Goal: Check status

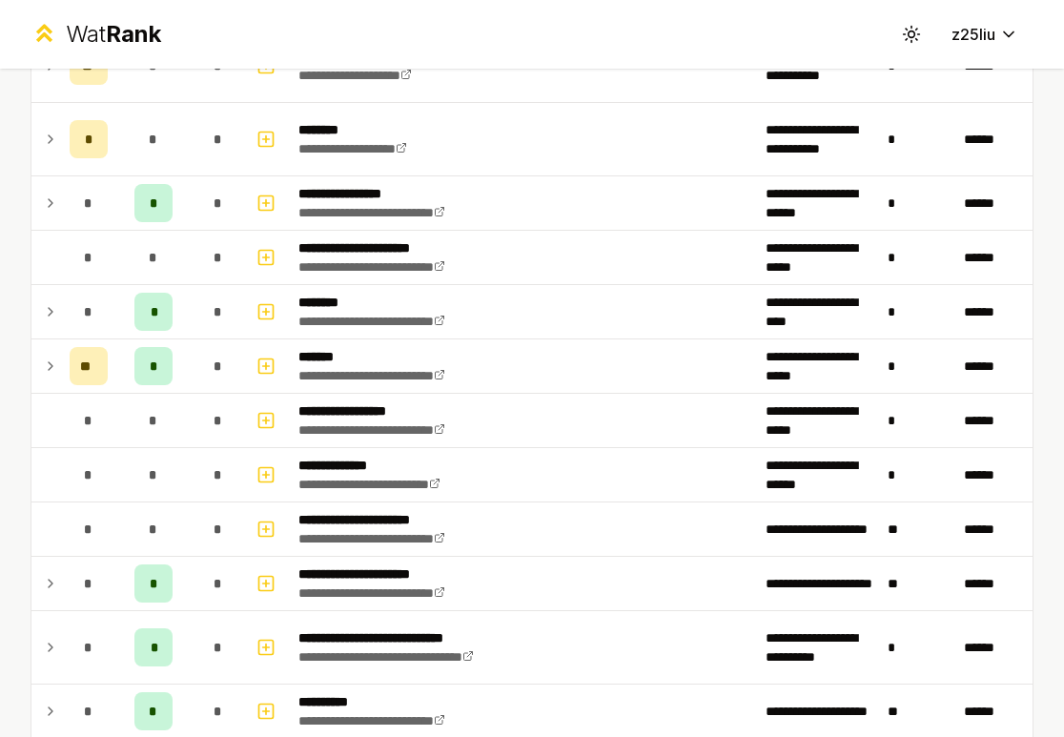
scroll to position [1664, 0]
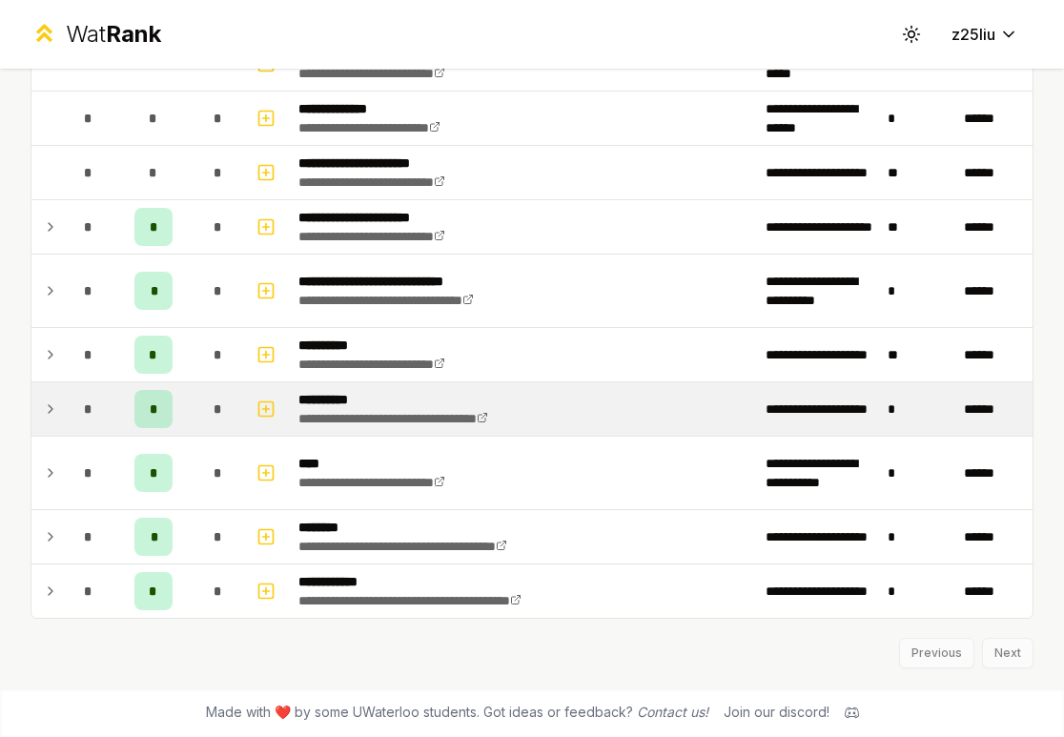
click at [89, 406] on span "*" at bounding box center [88, 408] width 9 height 19
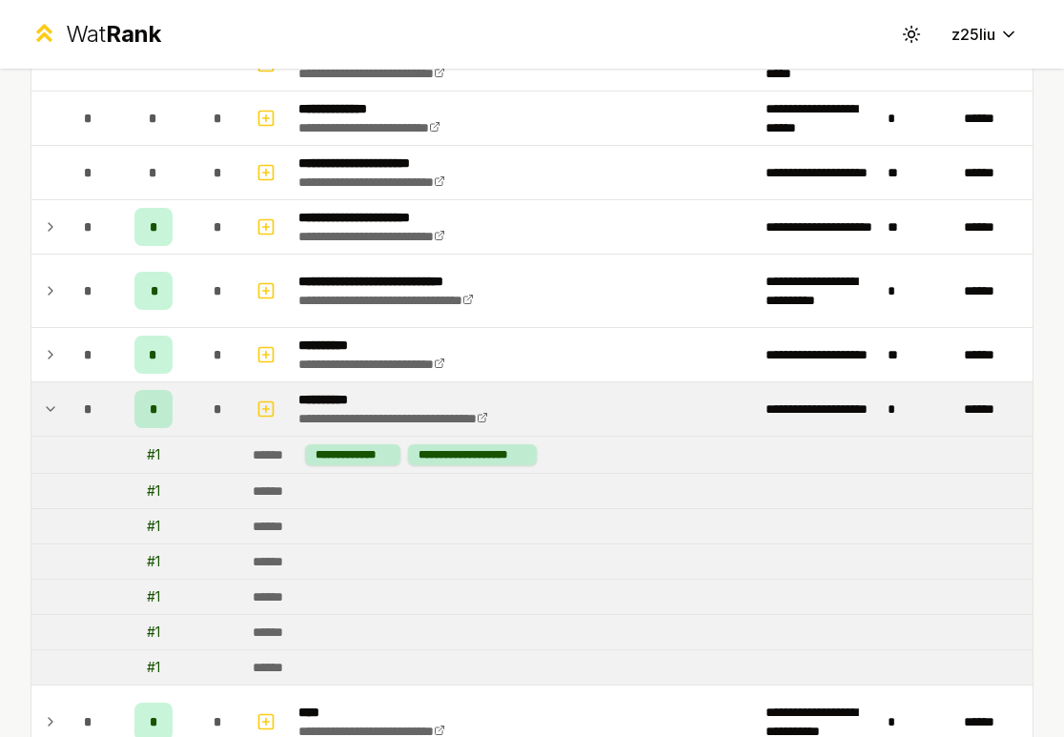
click at [54, 406] on icon at bounding box center [50, 408] width 15 height 23
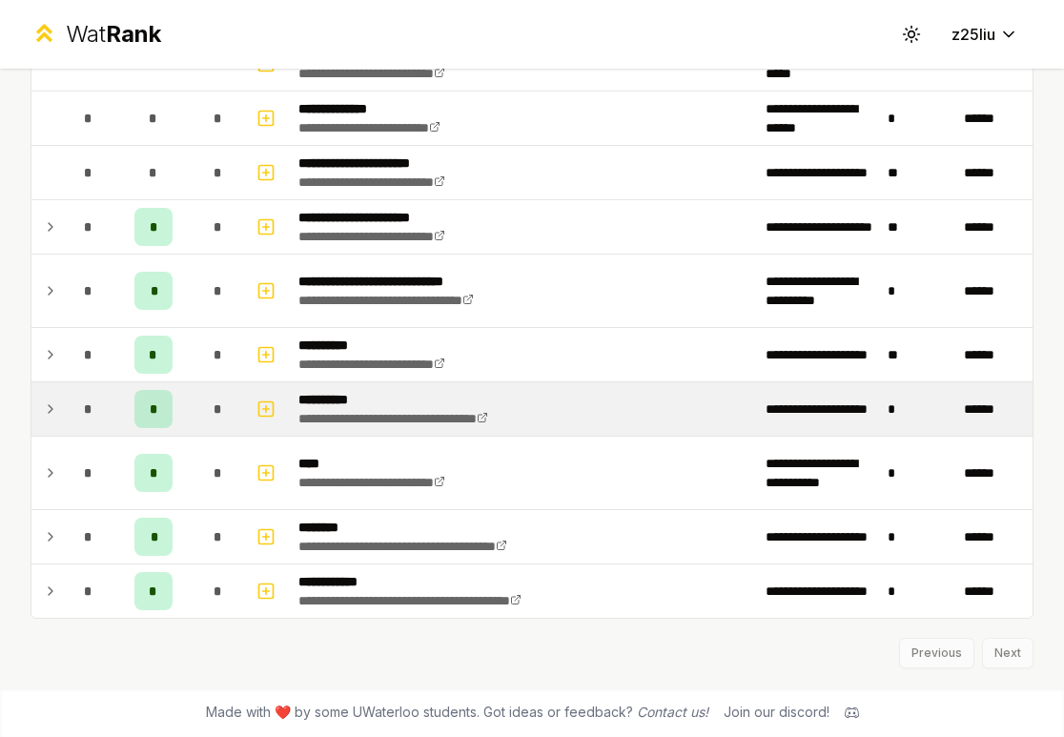
click at [54, 406] on icon at bounding box center [50, 408] width 15 height 23
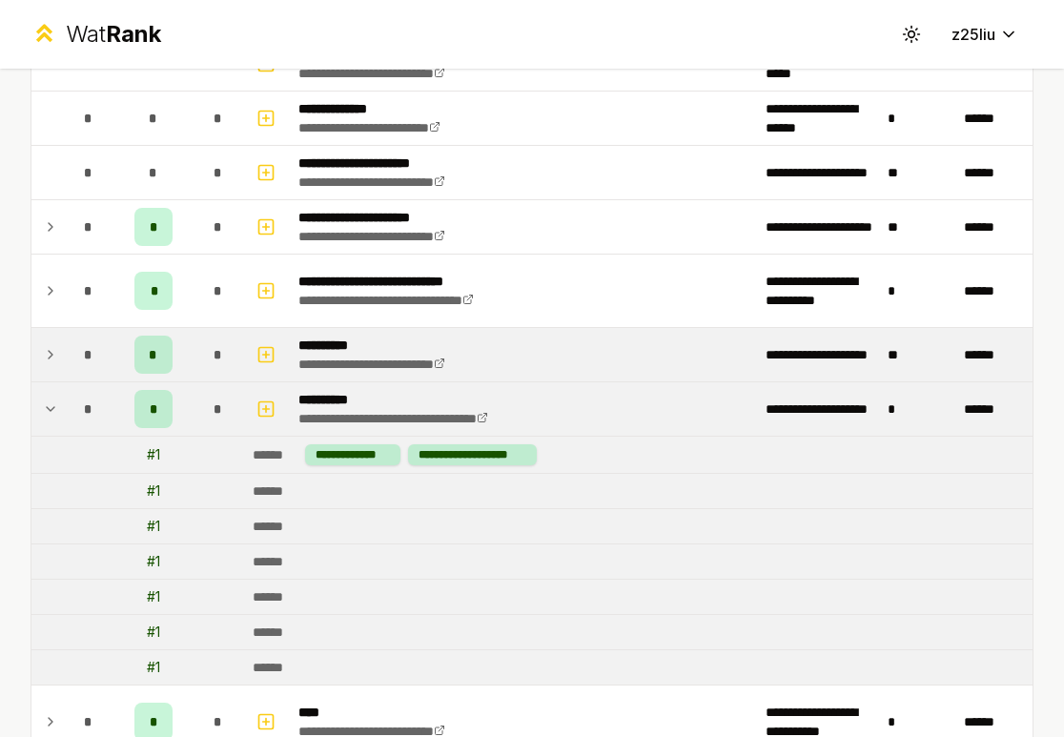
click at [59, 374] on td at bounding box center [46, 354] width 31 height 53
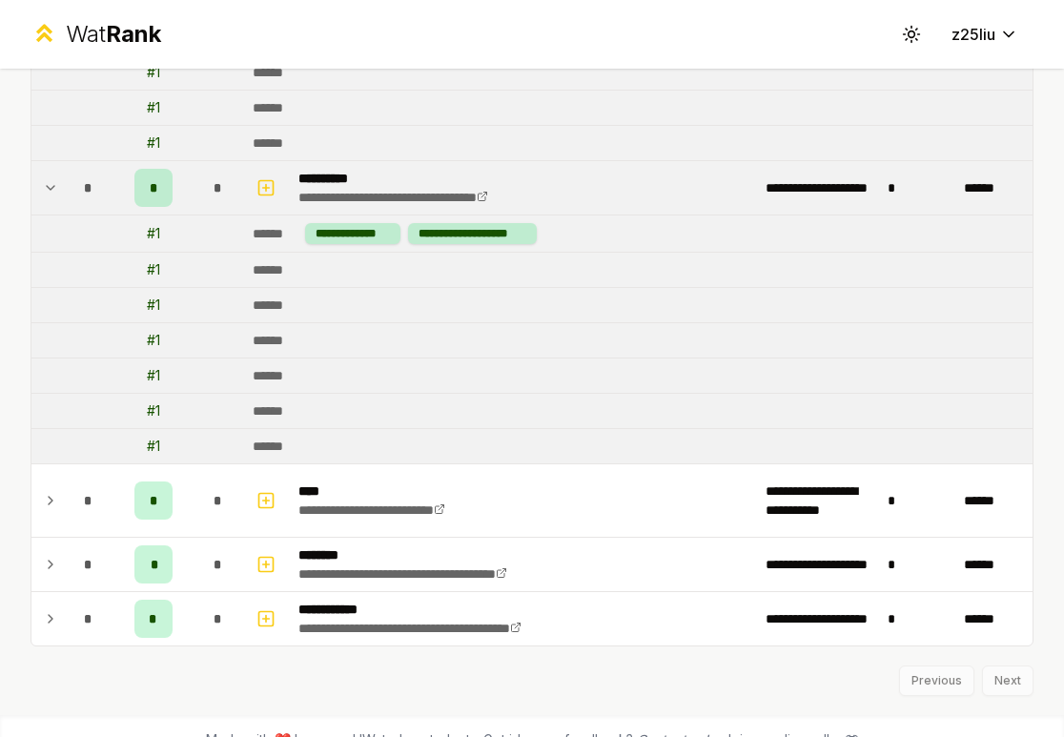
scroll to position [2199, 0]
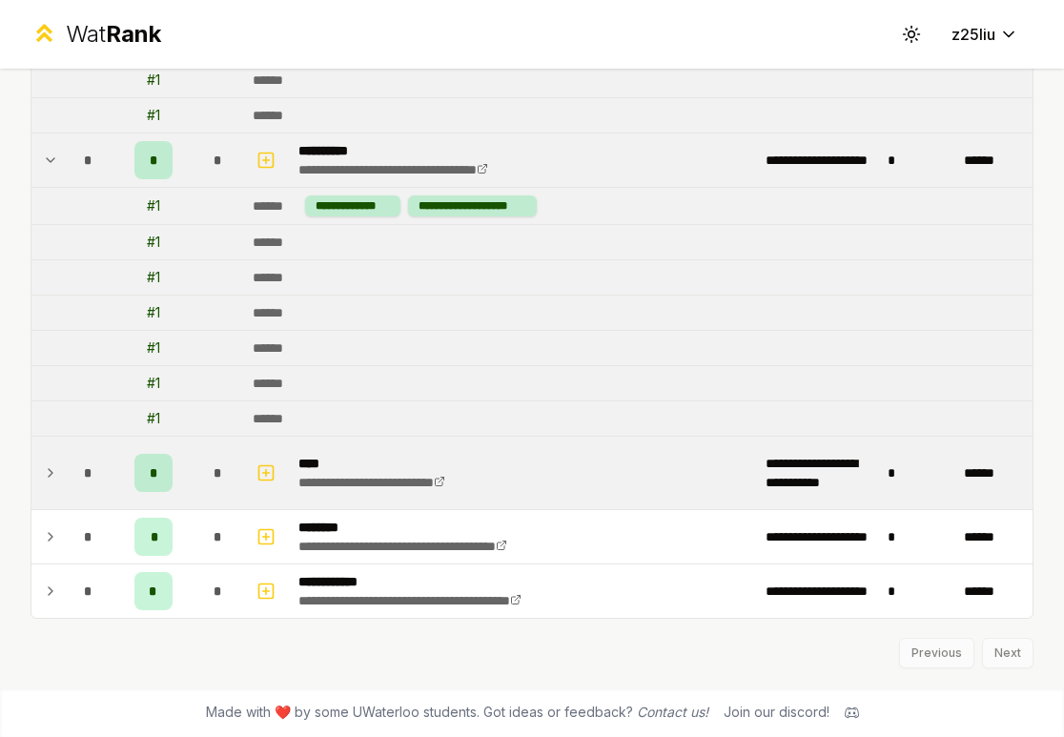
click at [76, 467] on div "*" at bounding box center [89, 473] width 38 height 38
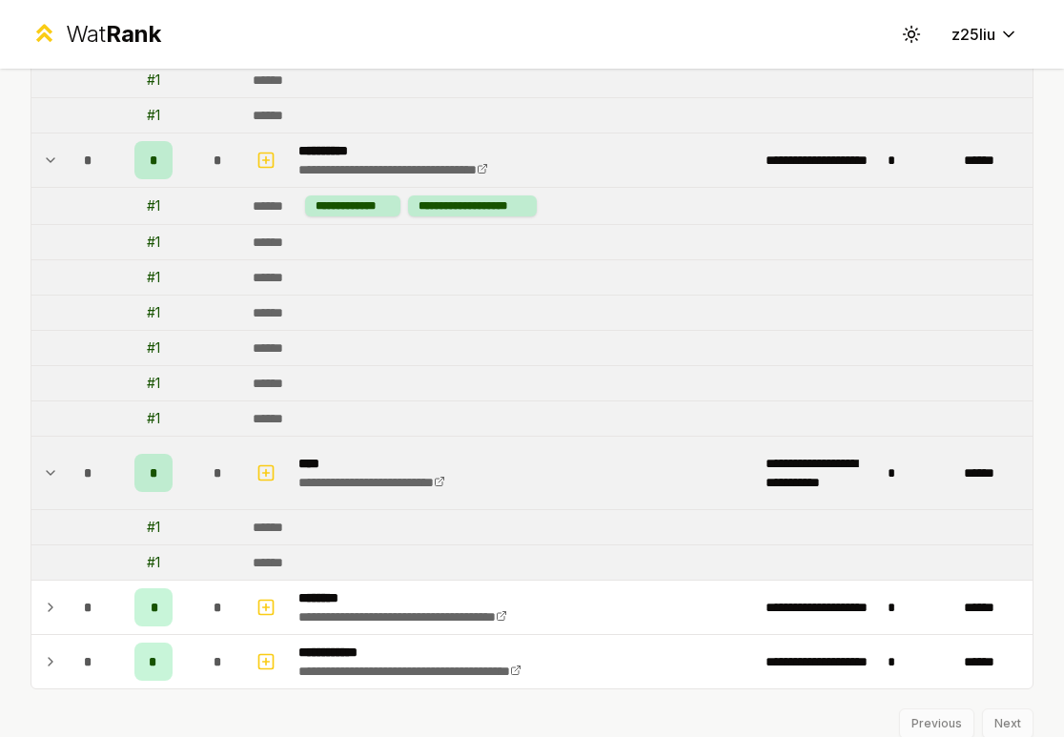
click at [59, 470] on td at bounding box center [46, 473] width 31 height 72
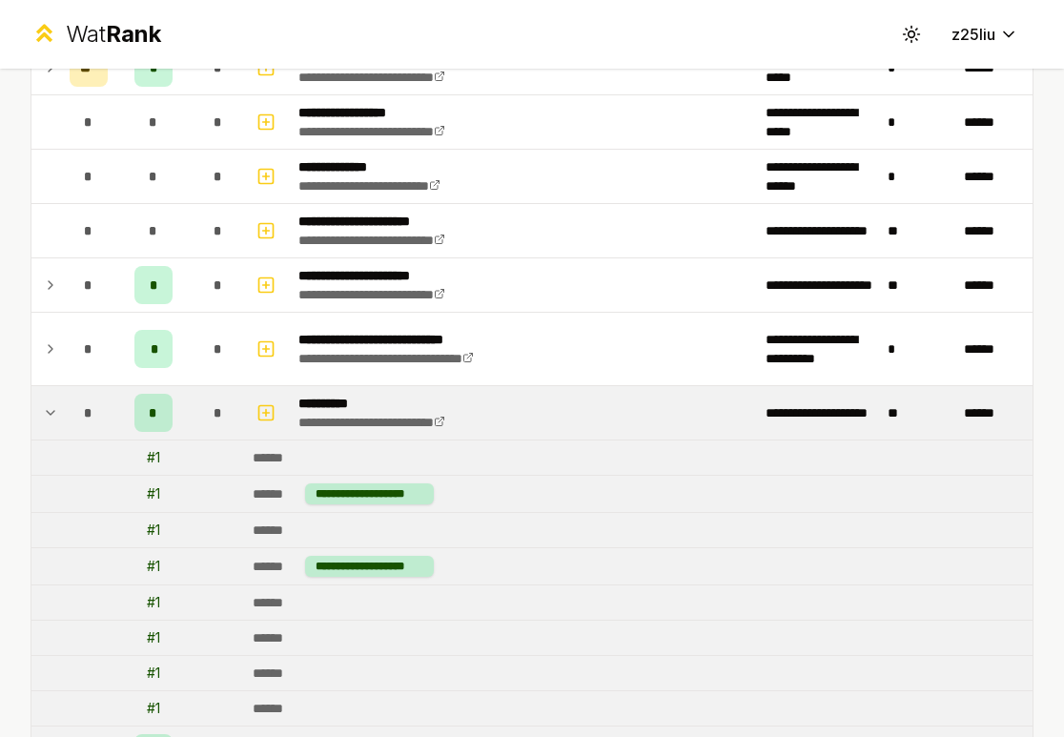
scroll to position [2055, 0]
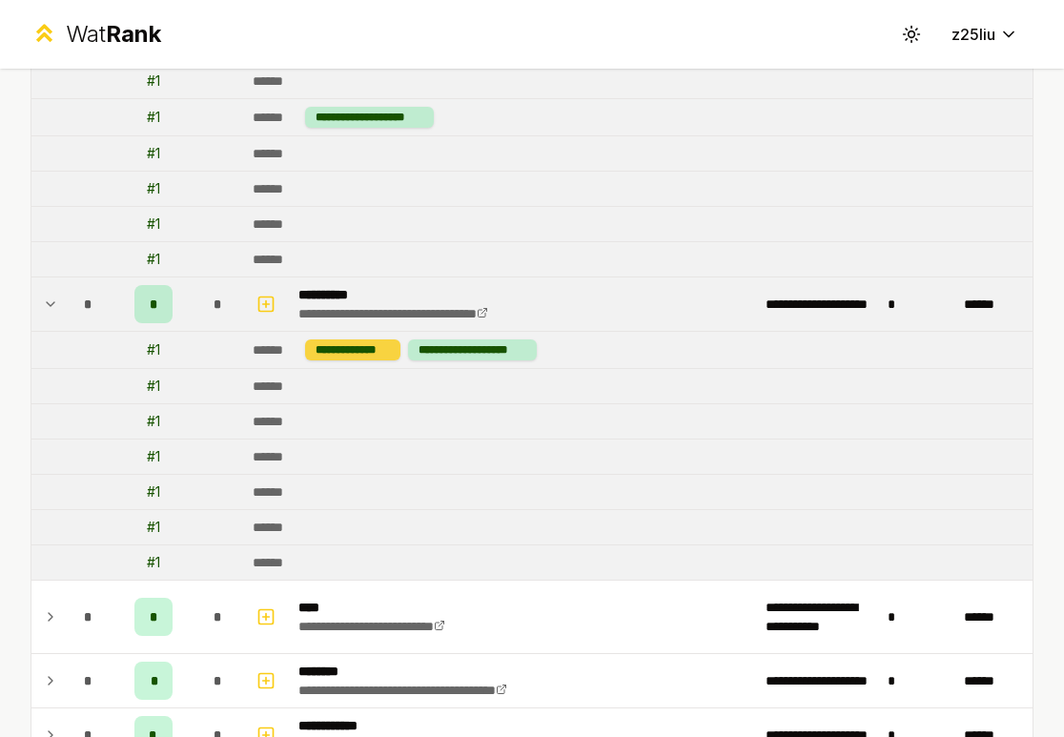
click at [316, 346] on div "**********" at bounding box center [353, 349] width 96 height 21
drag, startPoint x: 411, startPoint y: 353, endPoint x: 562, endPoint y: 353, distance: 151.6
click at [562, 353] on td "**********" at bounding box center [638, 350] width 787 height 36
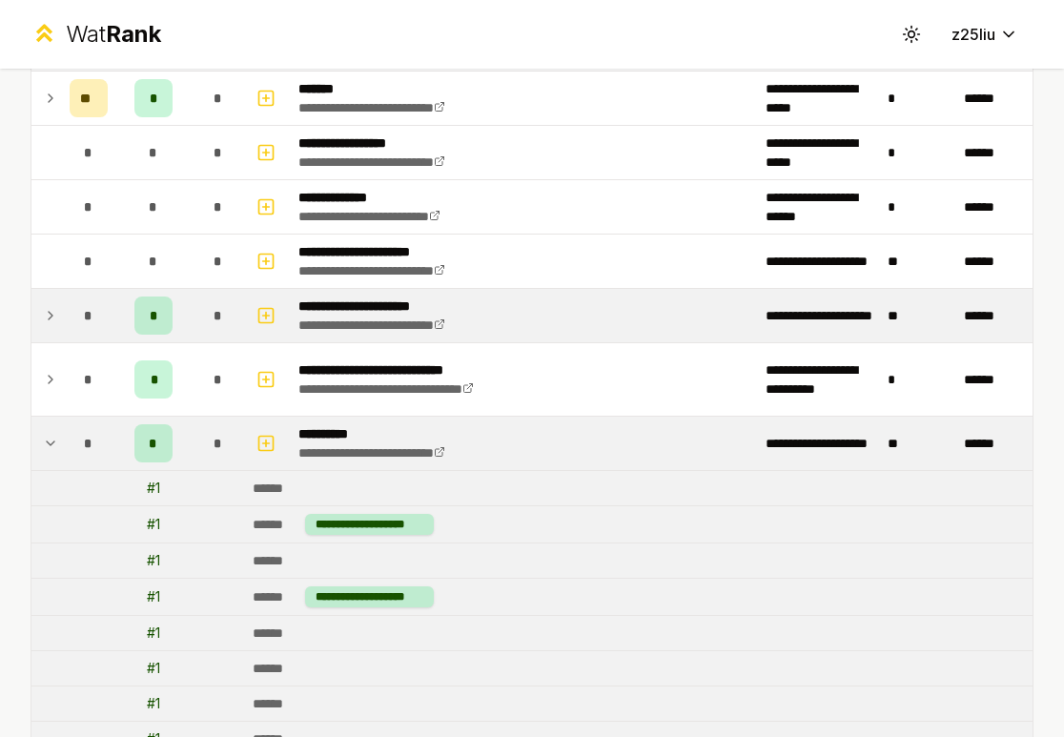
scroll to position [1554, 0]
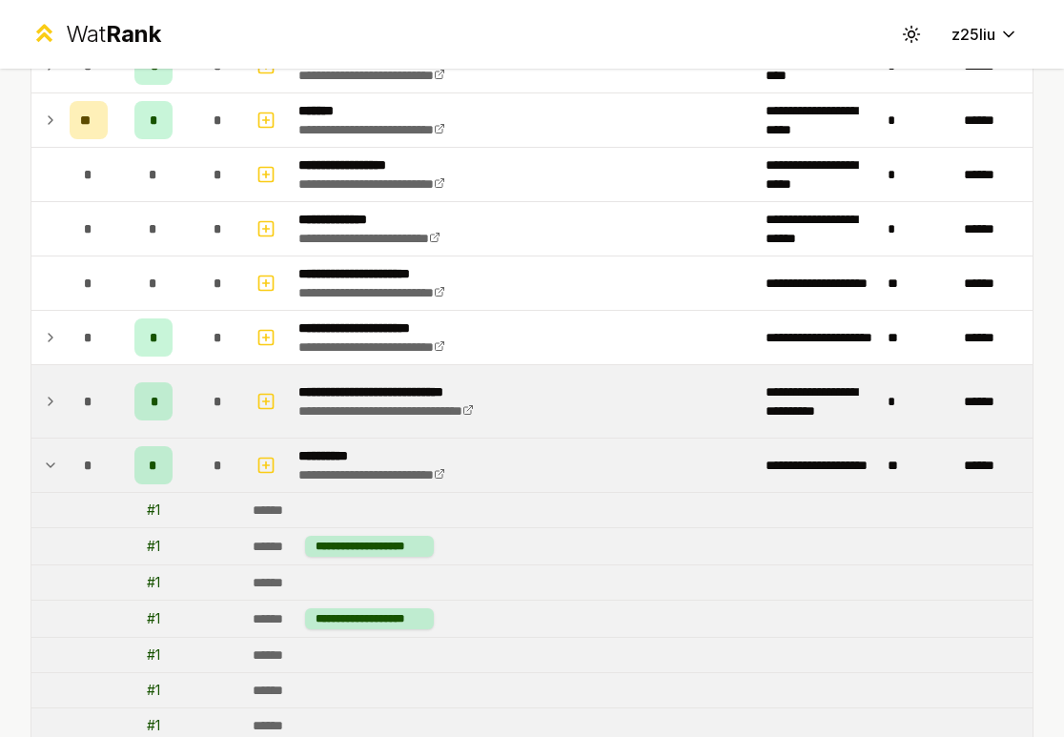
click at [79, 397] on div "*" at bounding box center [89, 401] width 38 height 38
click at [46, 404] on icon at bounding box center [50, 401] width 15 height 23
click at [52, 394] on icon at bounding box center [50, 401] width 15 height 23
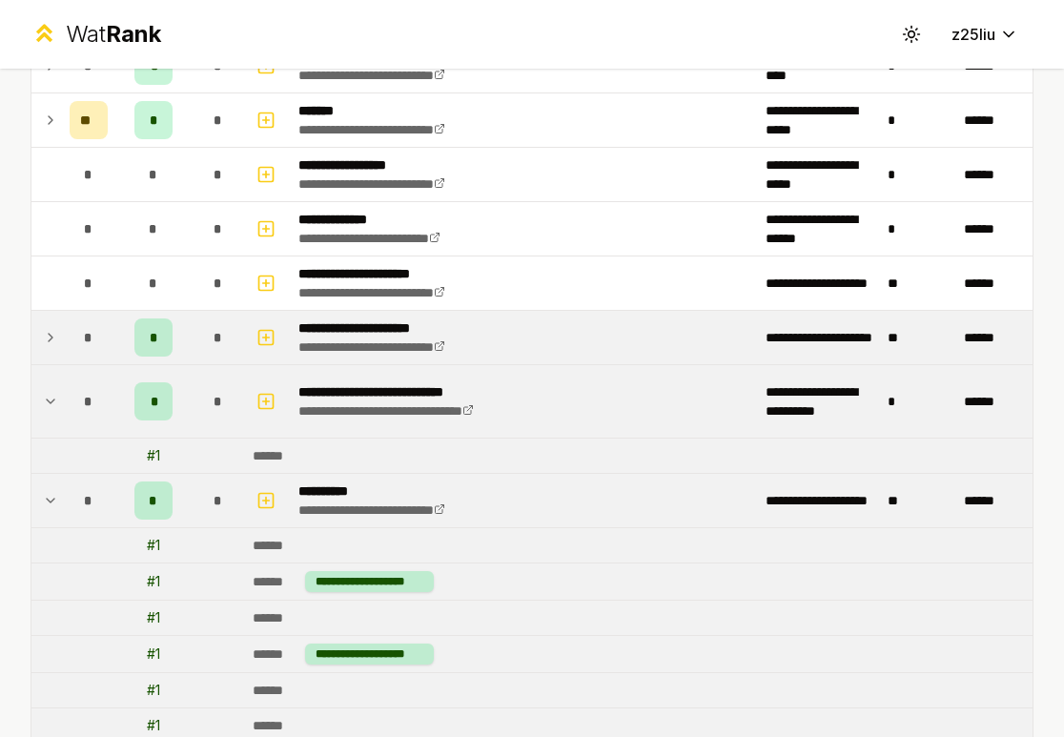
click at [57, 346] on icon at bounding box center [50, 337] width 15 height 23
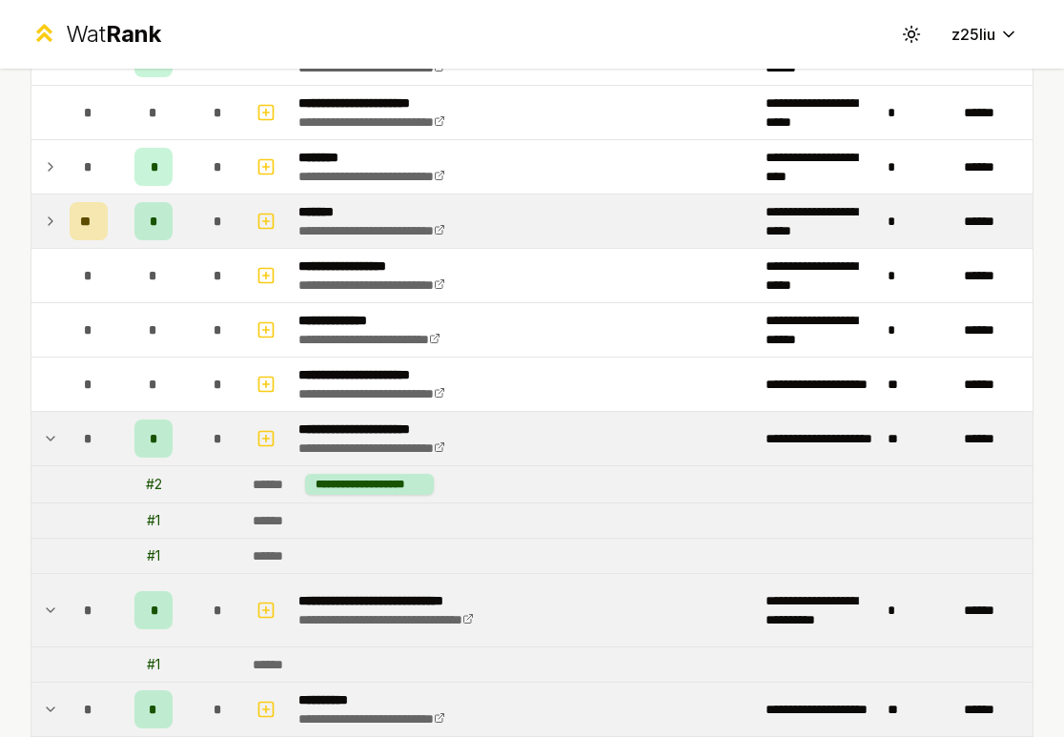
scroll to position [1448, 0]
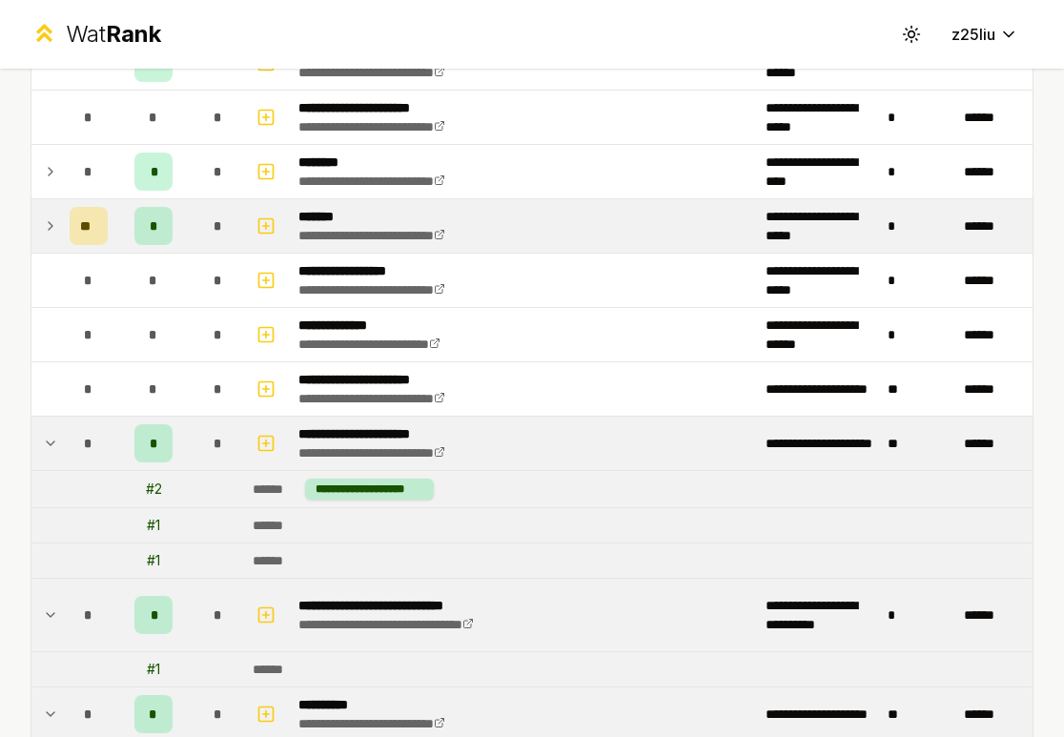
click at [53, 228] on icon at bounding box center [50, 225] width 15 height 23
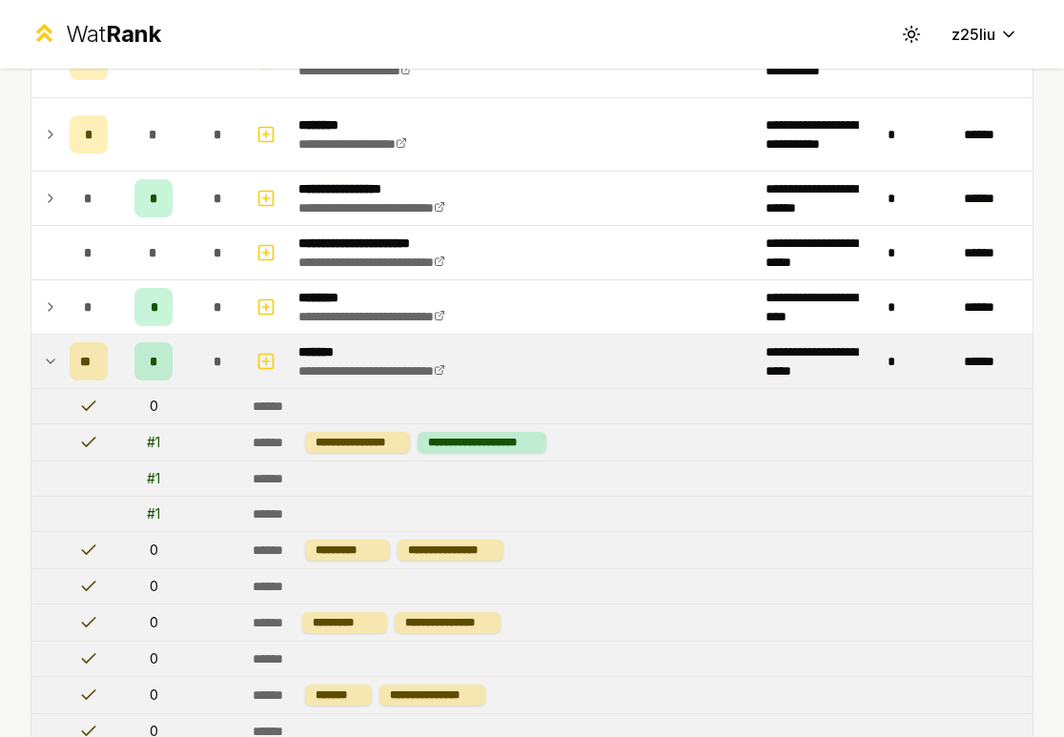
scroll to position [1185, 0]
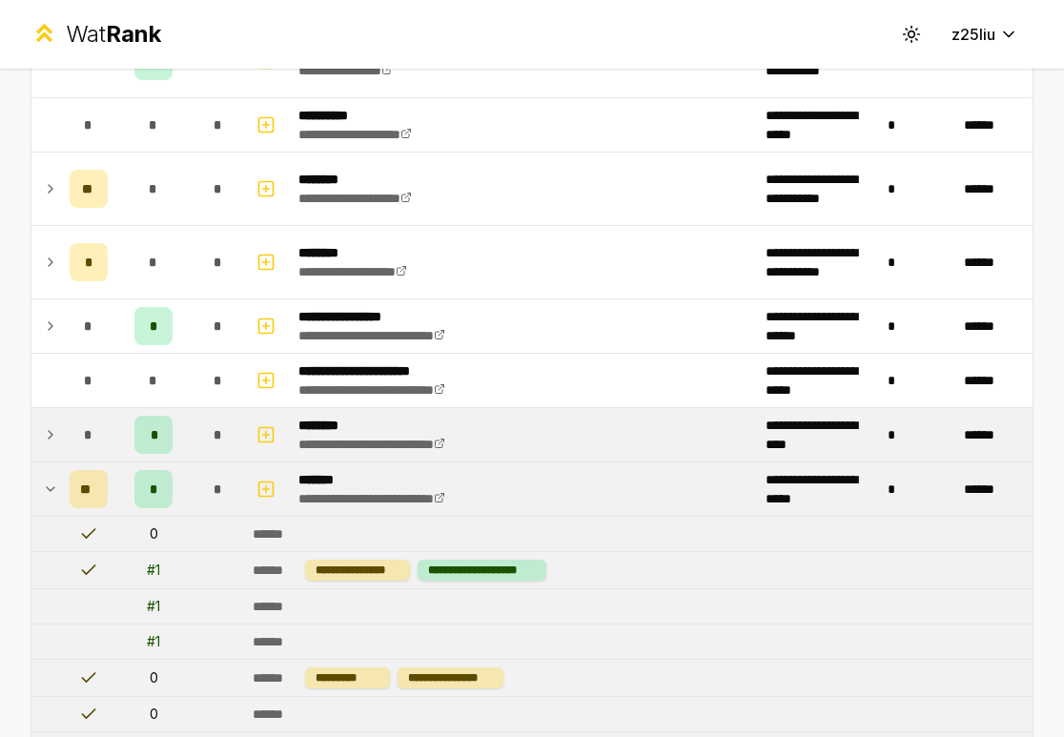
click at [53, 435] on icon at bounding box center [50, 434] width 15 height 23
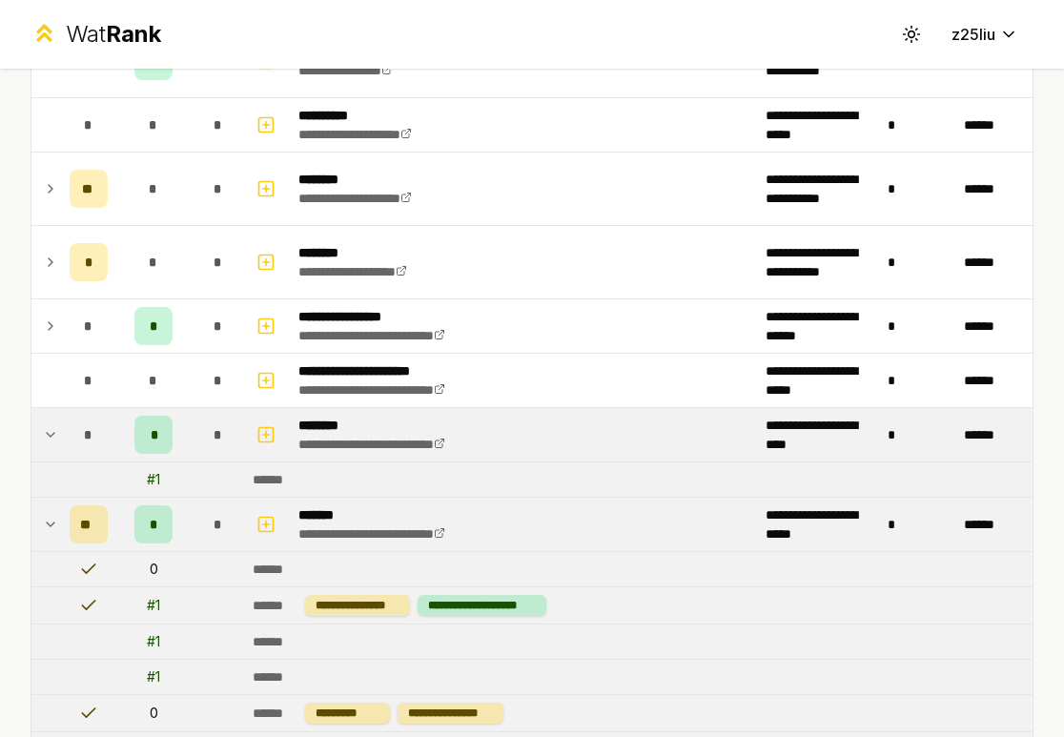
scroll to position [1200, 0]
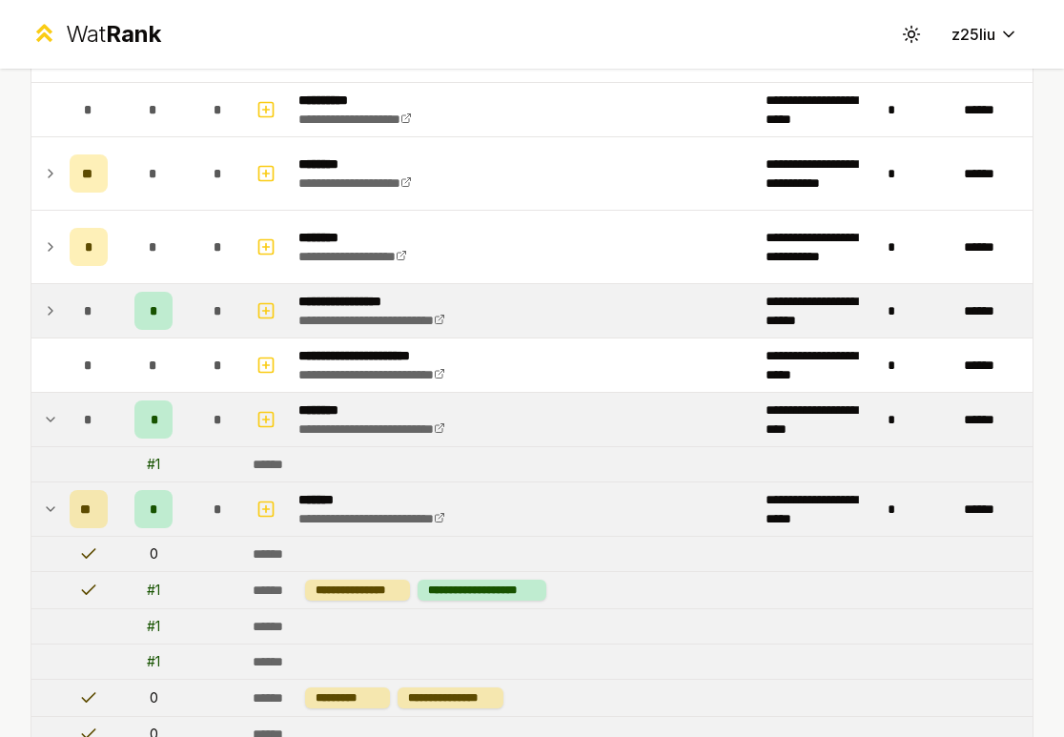
click at [53, 304] on icon at bounding box center [50, 310] width 15 height 23
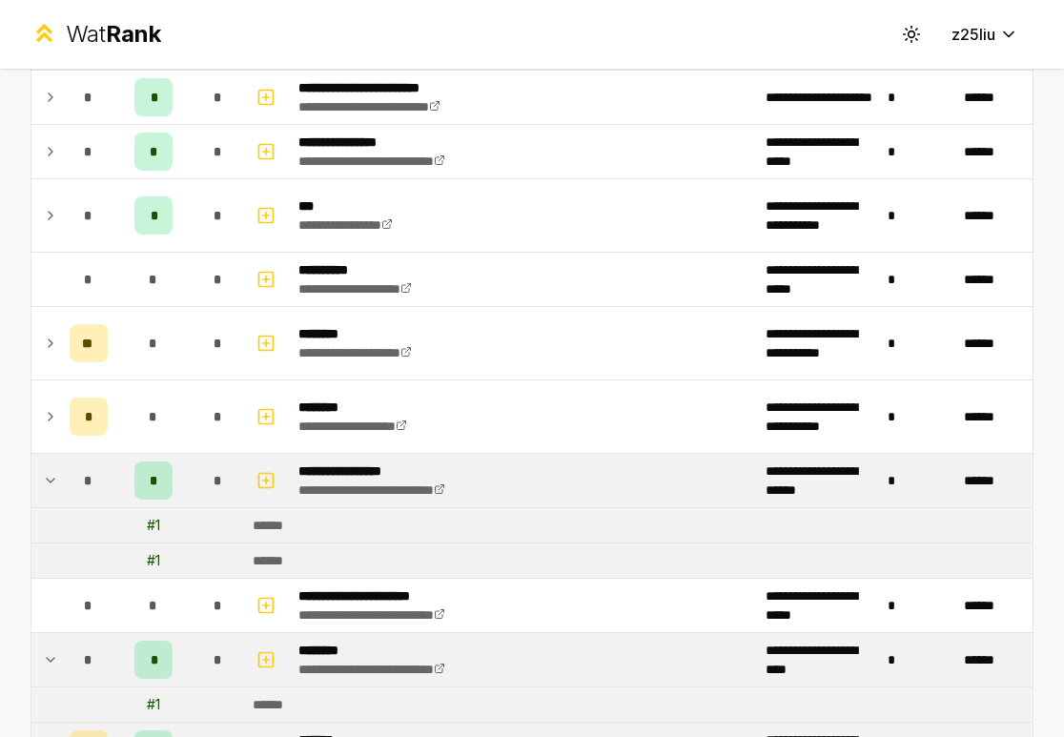
scroll to position [737, 0]
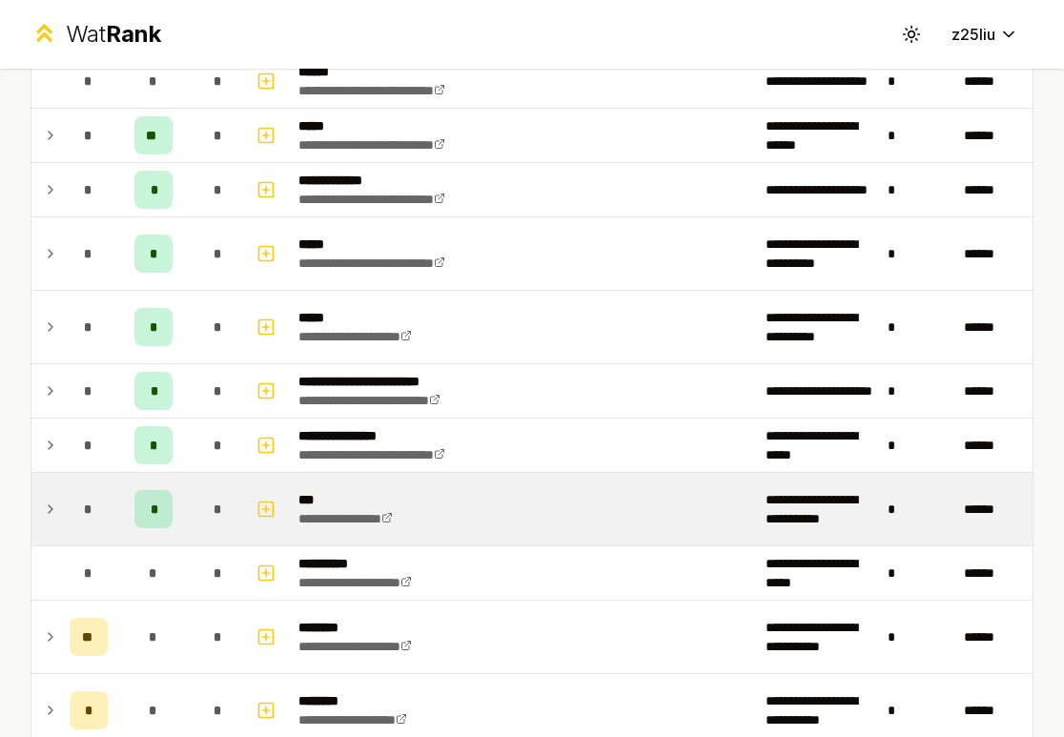
click at [44, 520] on icon at bounding box center [50, 509] width 15 height 23
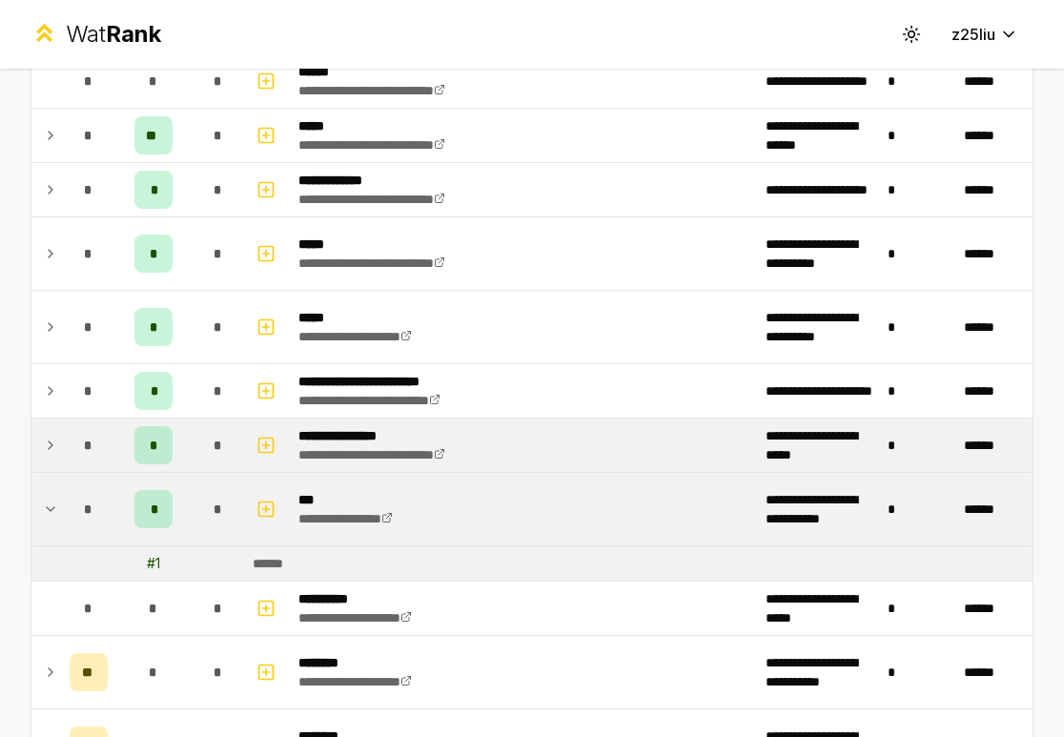
click at [50, 445] on icon at bounding box center [50, 445] width 15 height 23
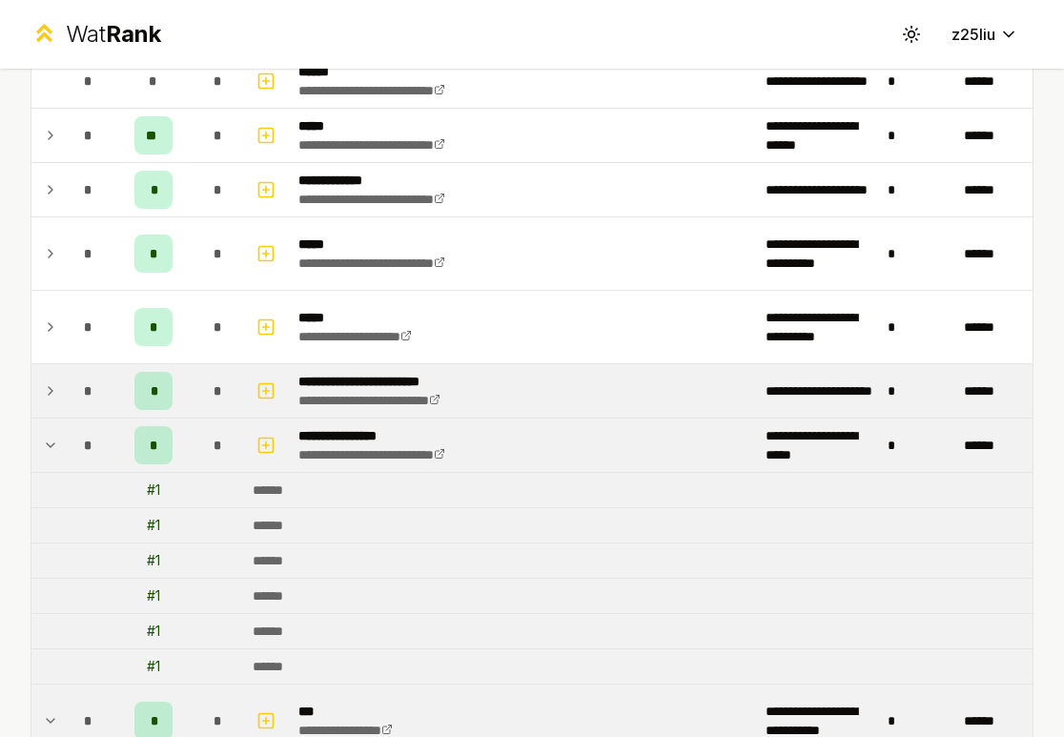
scroll to position [746, 0]
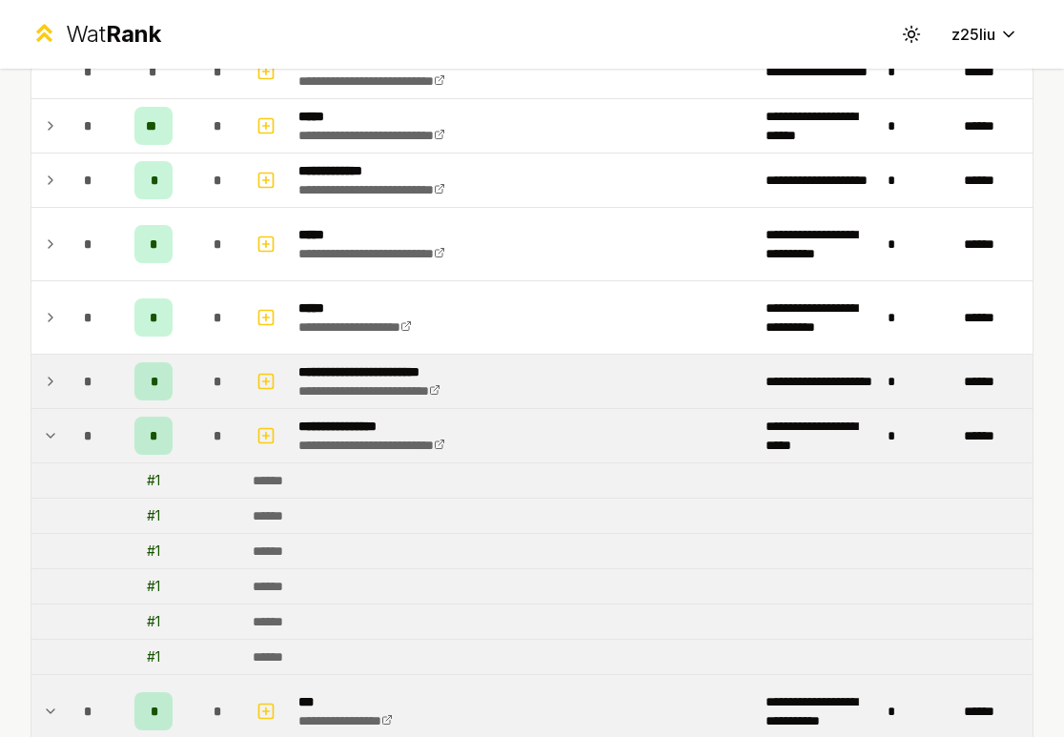
click at [50, 363] on td at bounding box center [46, 381] width 31 height 53
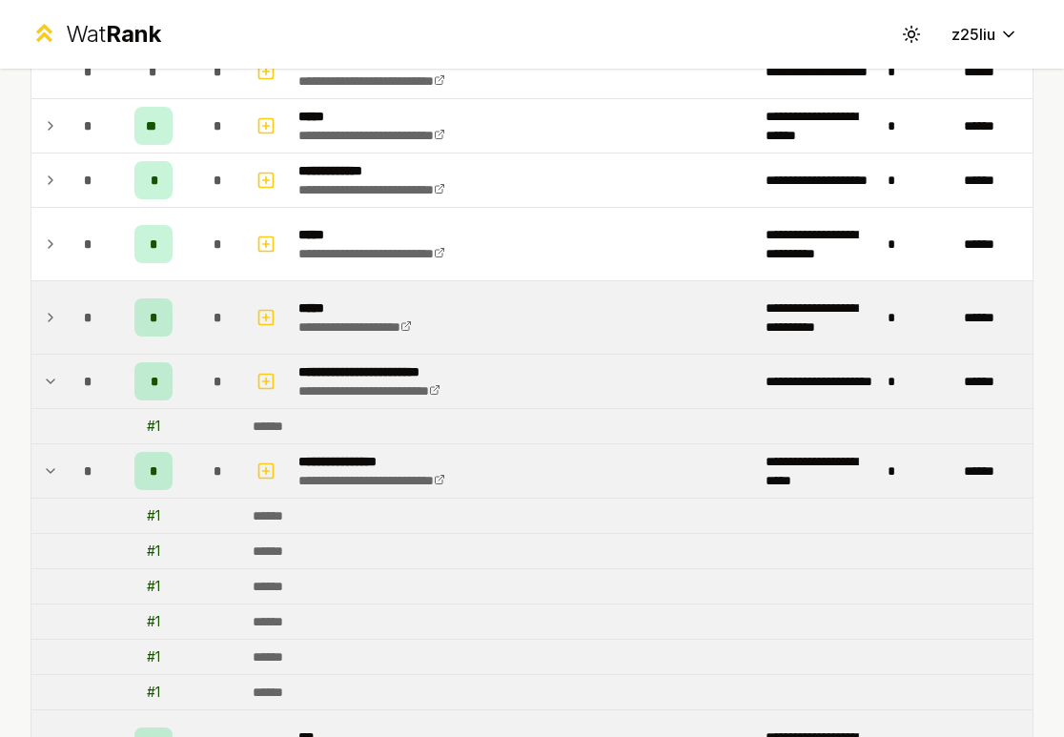
click at [43, 330] on td at bounding box center [46, 317] width 31 height 72
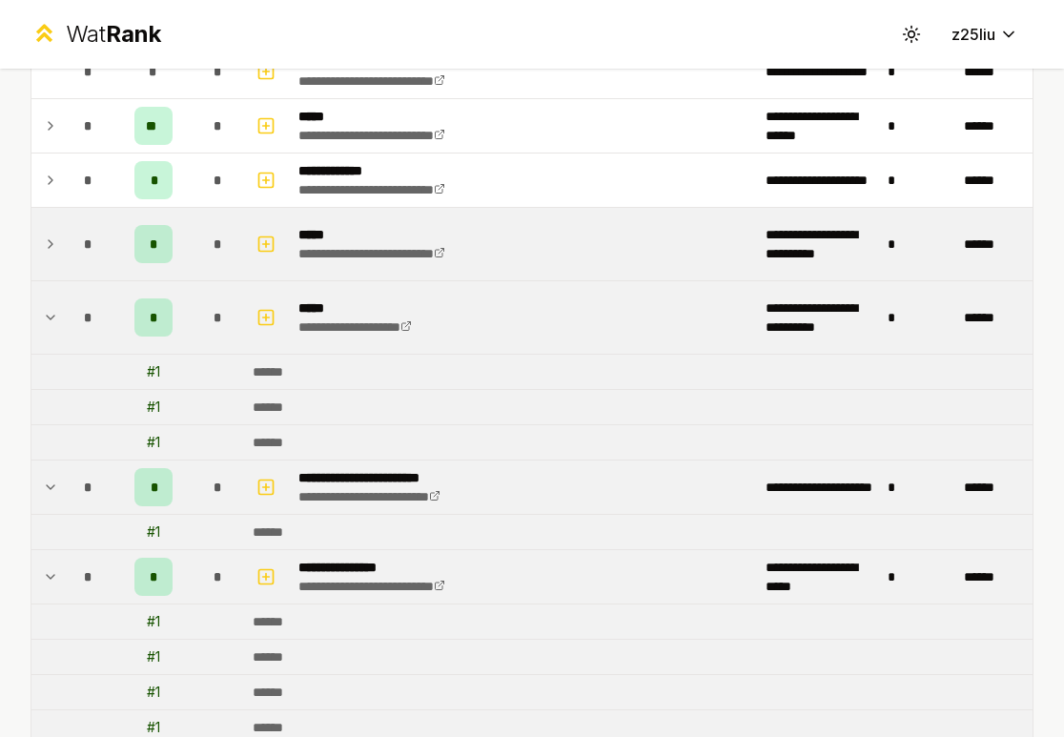
click at [58, 255] on td at bounding box center [46, 244] width 31 height 72
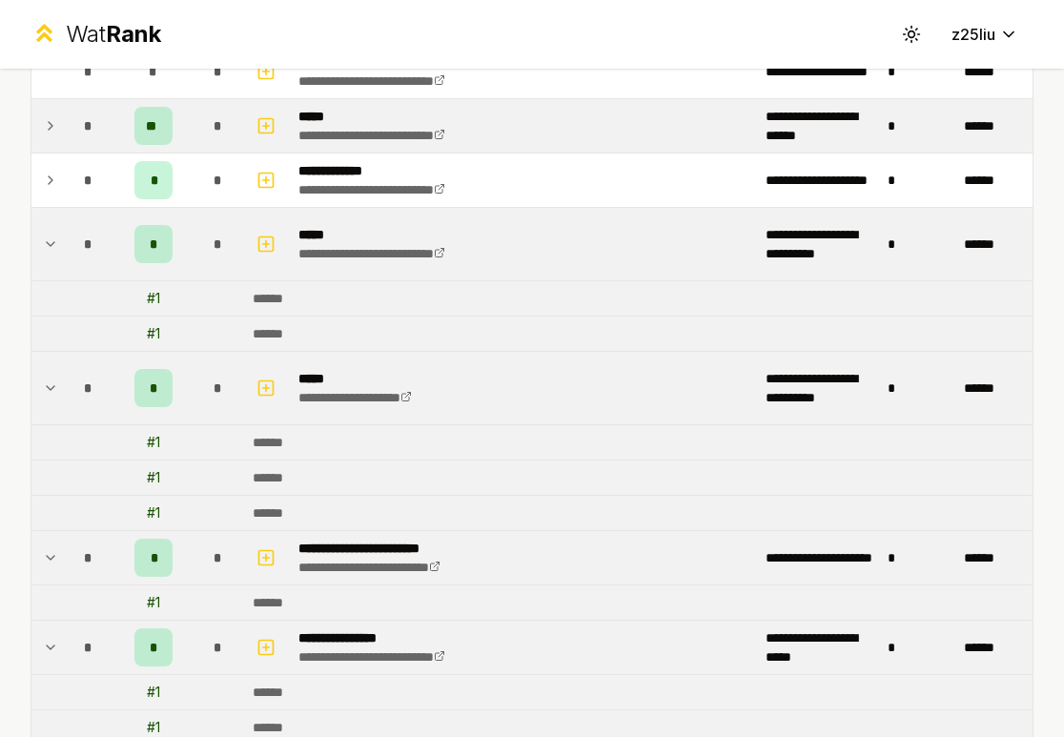
click at [55, 129] on icon at bounding box center [50, 125] width 15 height 23
